Goal: Information Seeking & Learning: Learn about a topic

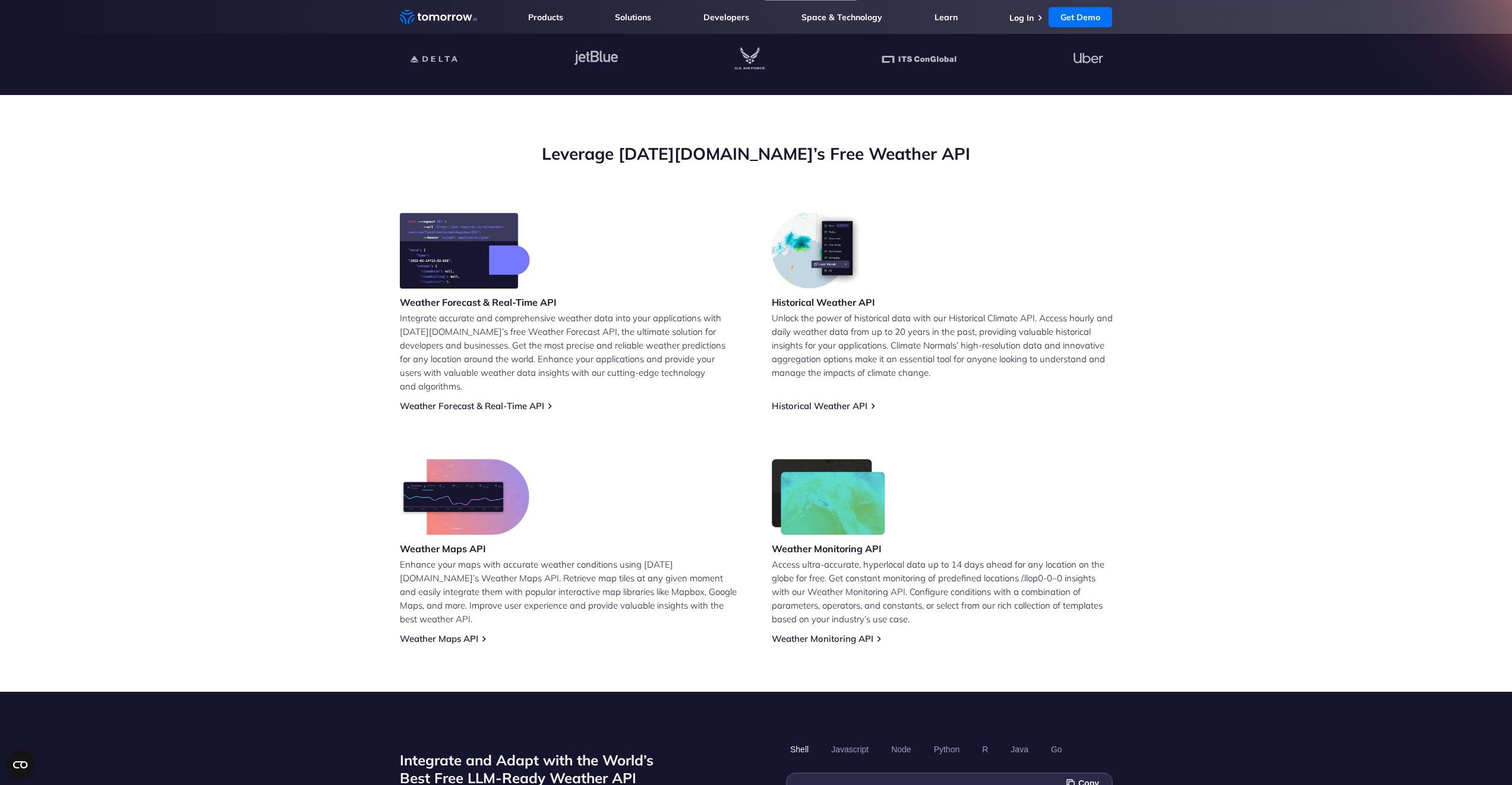
scroll to position [359, 0]
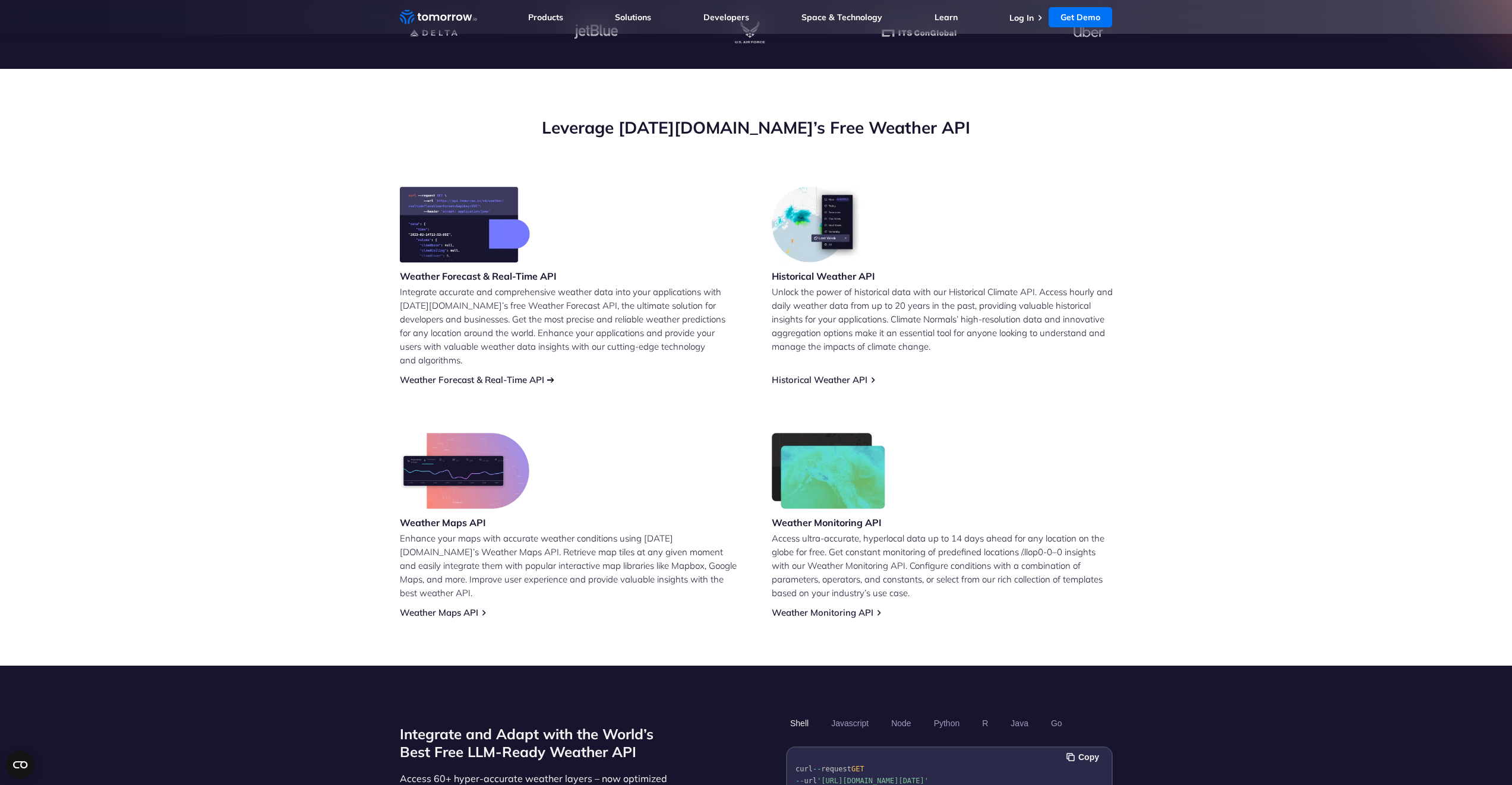
click at [542, 374] on link "Weather Forecast & Real-Time API" at bounding box center [472, 379] width 144 height 11
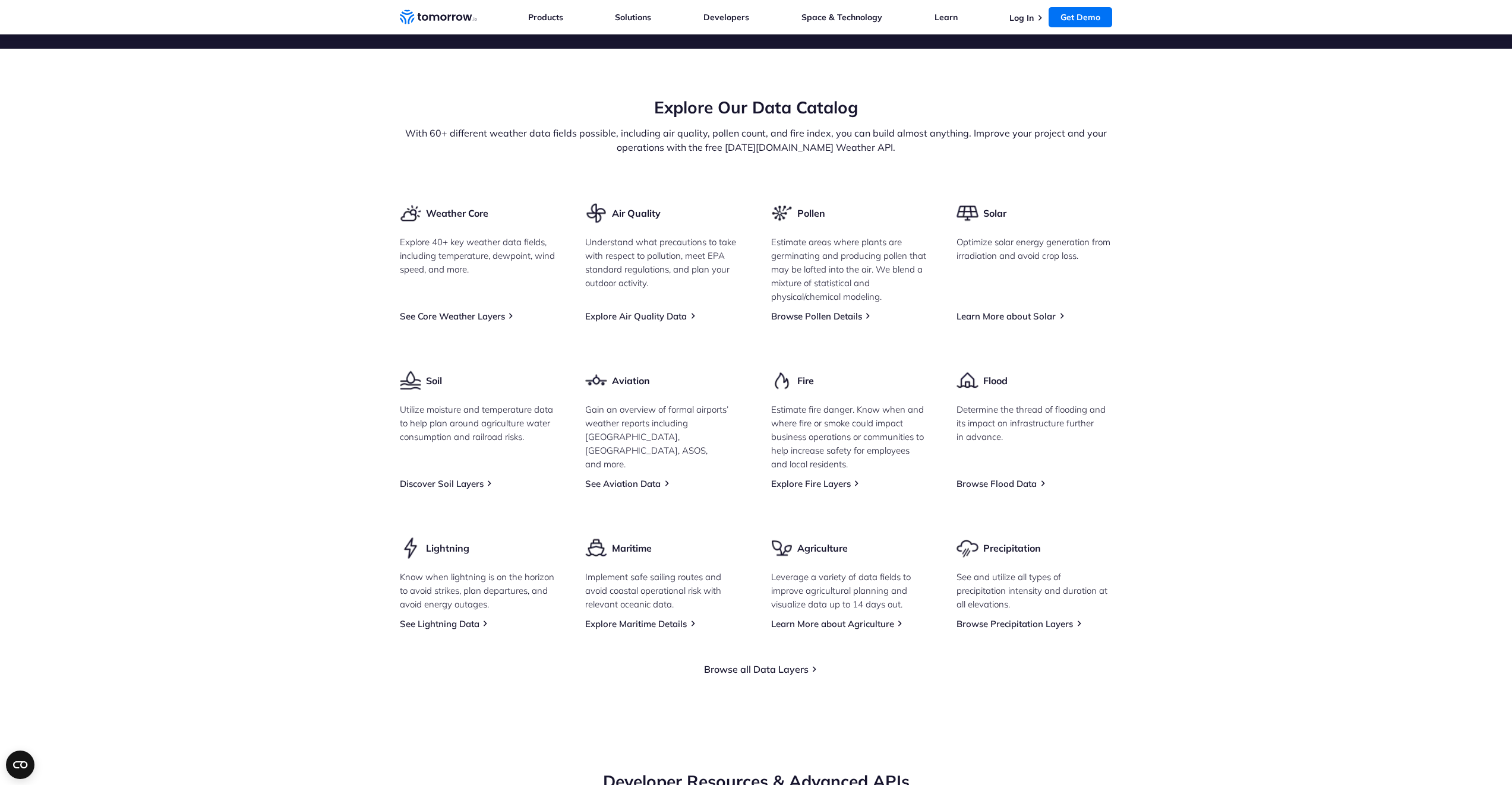
scroll to position [1409, 0]
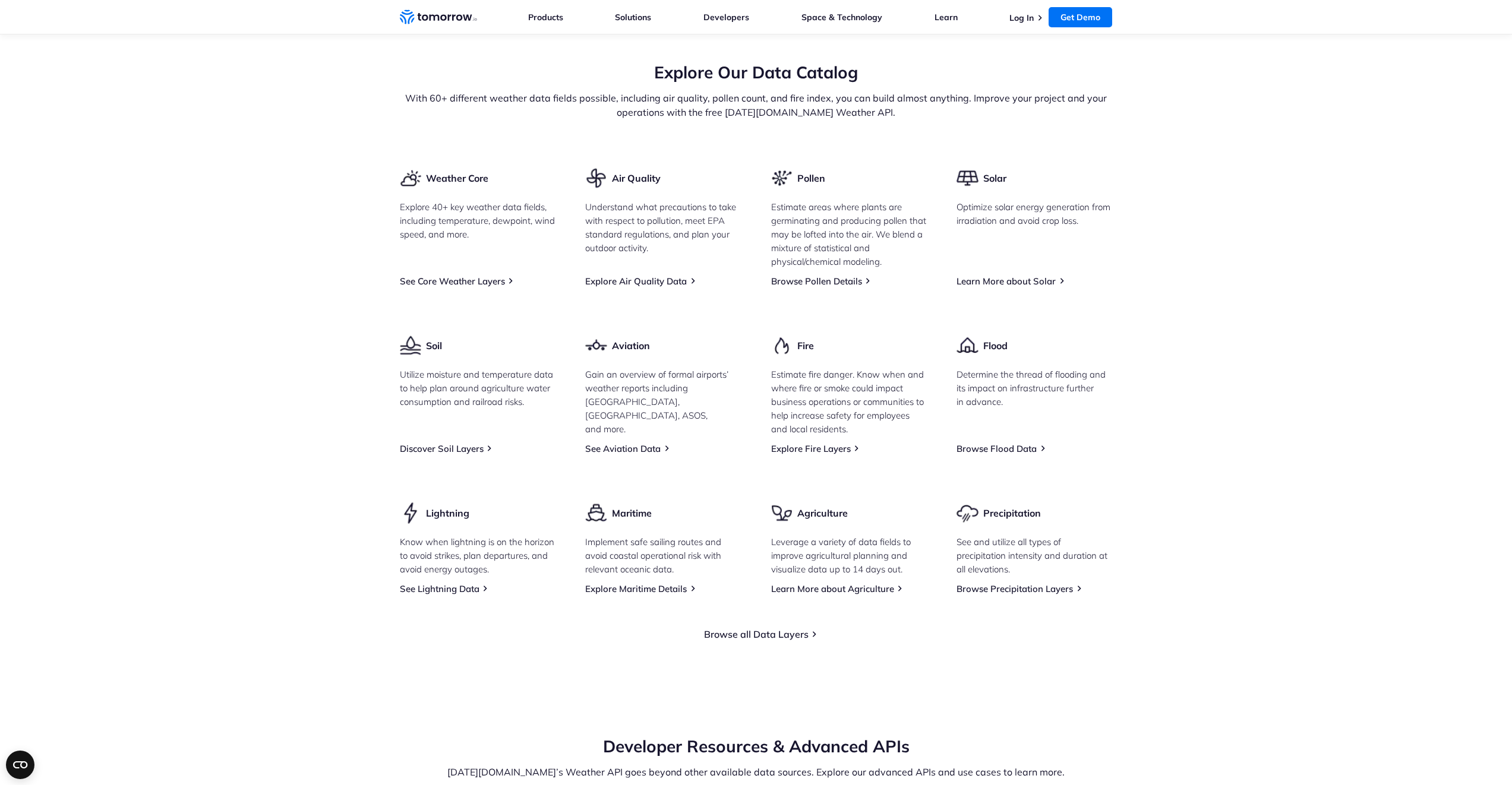
drag, startPoint x: 467, startPoint y: 224, endPoint x: 467, endPoint y: 274, distance: 50.0
click at [467, 185] on h3 "Weather Core" at bounding box center [457, 178] width 62 height 13
click at [473, 287] on link "See Core Weather Layers" at bounding box center [452, 281] width 105 height 11
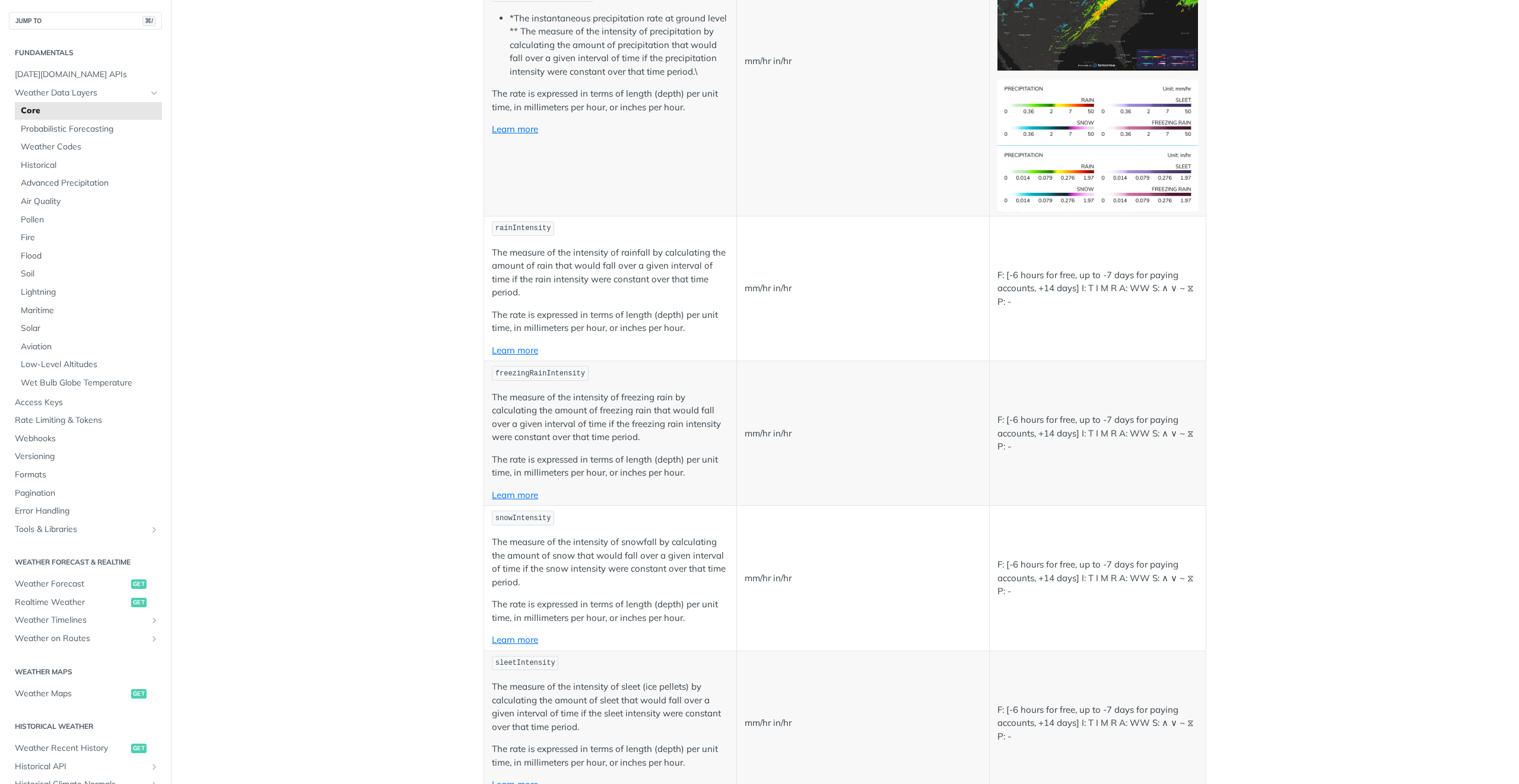
scroll to position [2247, 0]
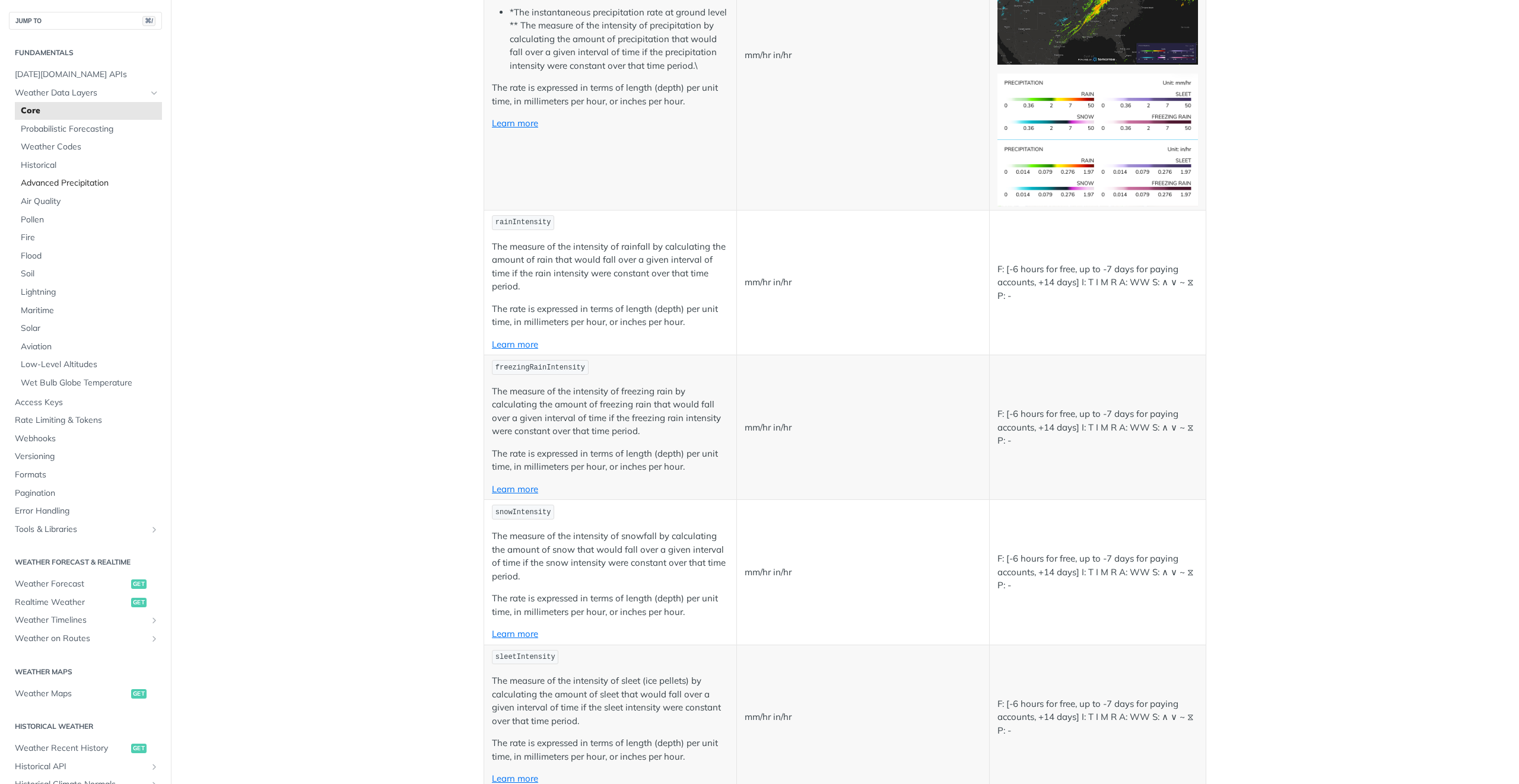
click at [101, 183] on span "Advanced Precipitation" at bounding box center [90, 183] width 138 height 12
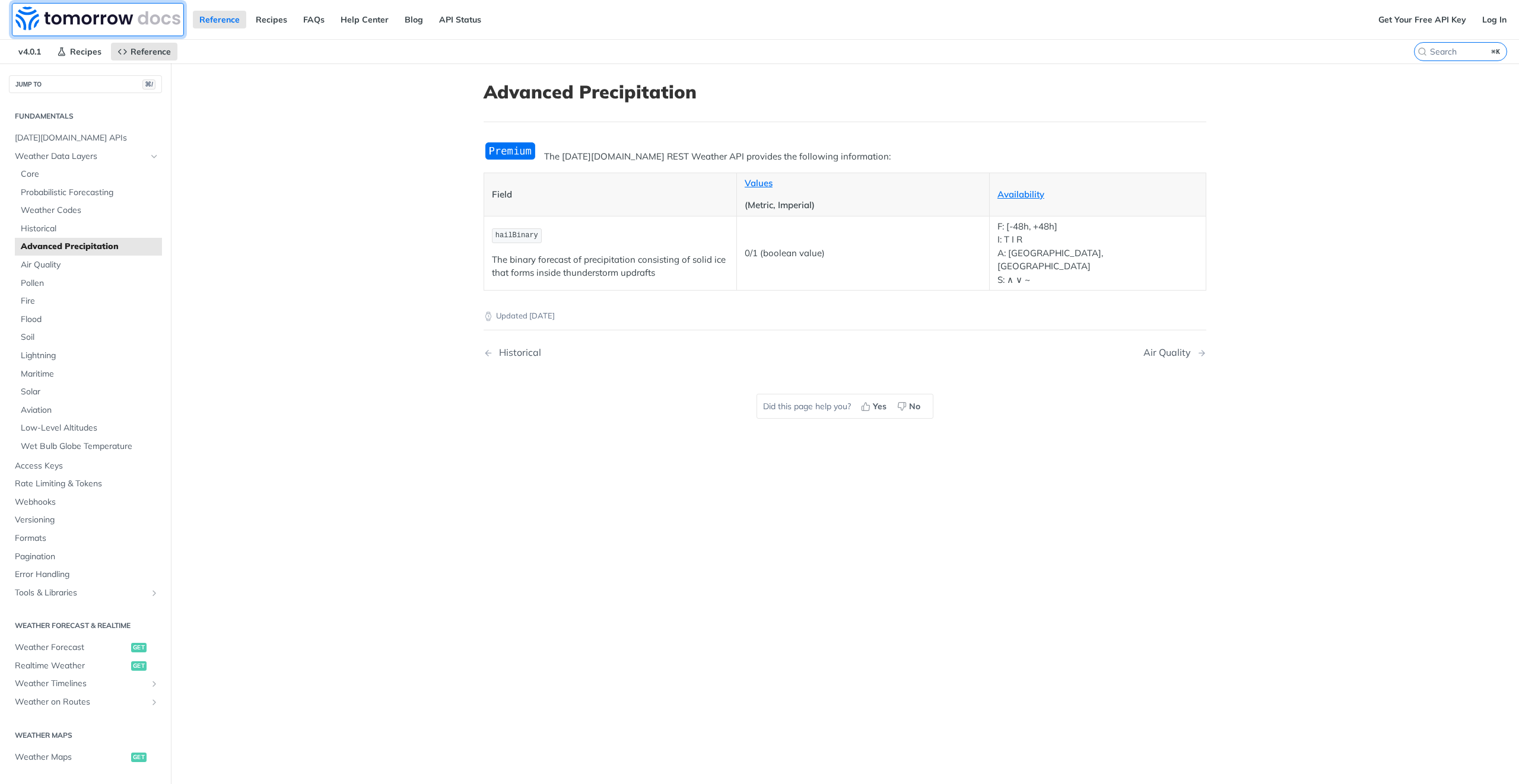
click at [80, 17] on img at bounding box center [98, 19] width 165 height 24
